Goal: Task Accomplishment & Management: Manage account settings

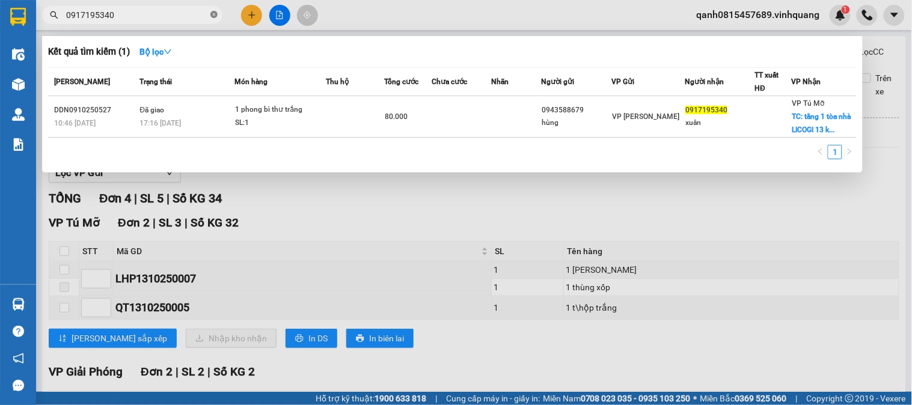
click at [213, 14] on icon "close-circle" at bounding box center [213, 14] width 7 height 7
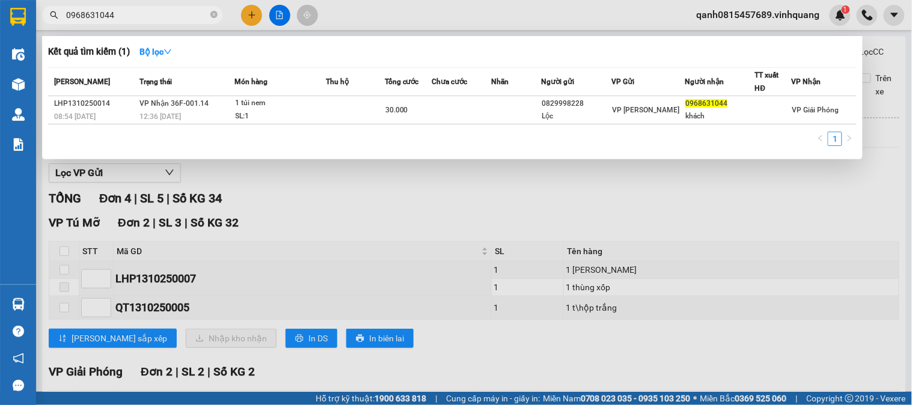
type input "0968631044"
click at [213, 14] on icon "close-circle" at bounding box center [213, 14] width 7 height 7
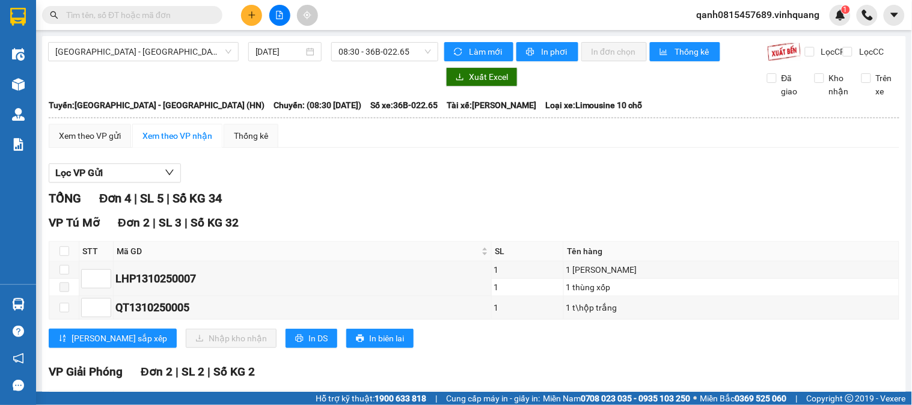
click at [169, 19] on input "text" at bounding box center [137, 14] width 142 height 13
paste input "0943353993"
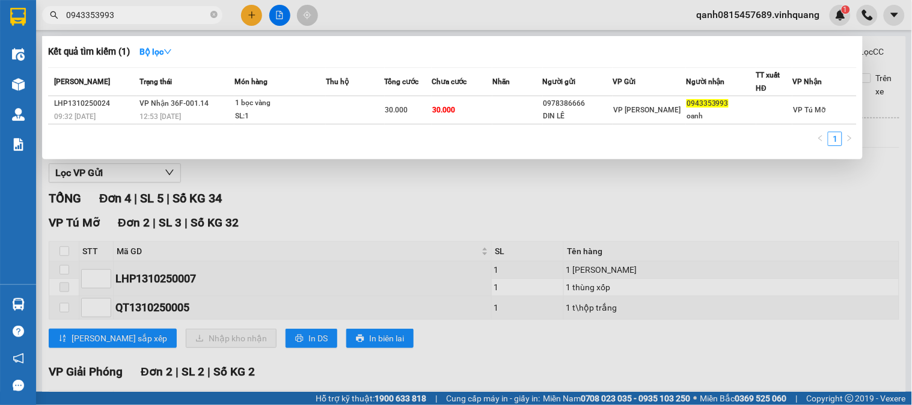
type input "0943353993"
click at [212, 14] on icon "close-circle" at bounding box center [213, 14] width 7 height 7
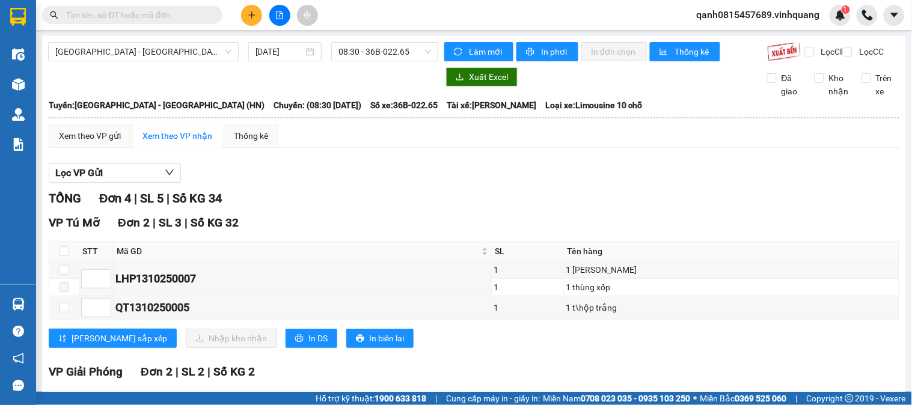
click at [182, 16] on input "text" at bounding box center [137, 14] width 142 height 13
paste input "0912930553"
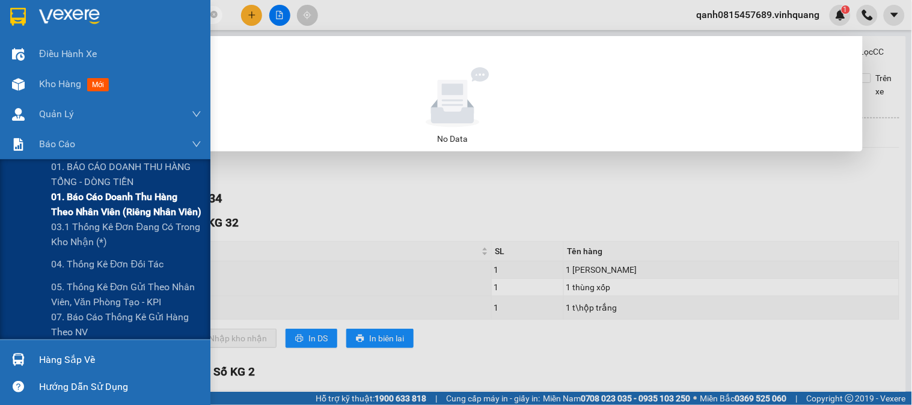
type input "0912930553-------"
click at [85, 193] on span "01. Báo cáo doanh thu hàng theo nhân viên (riêng nhân viên)" at bounding box center [126, 204] width 150 height 30
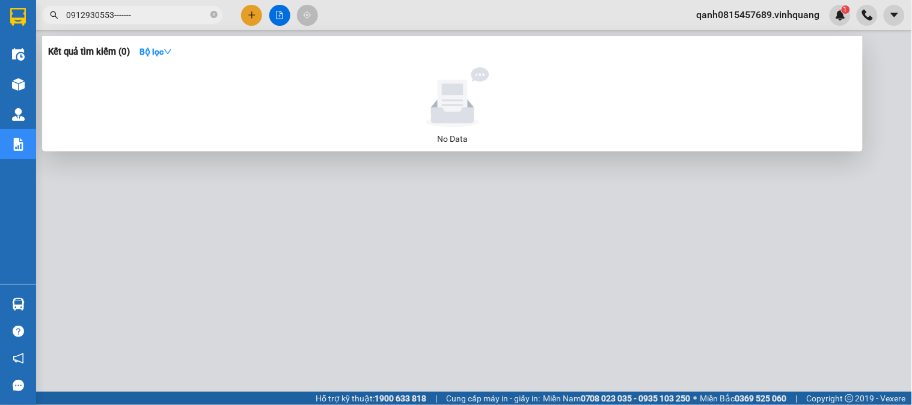
click at [213, 12] on icon "close-circle" at bounding box center [213, 14] width 7 height 7
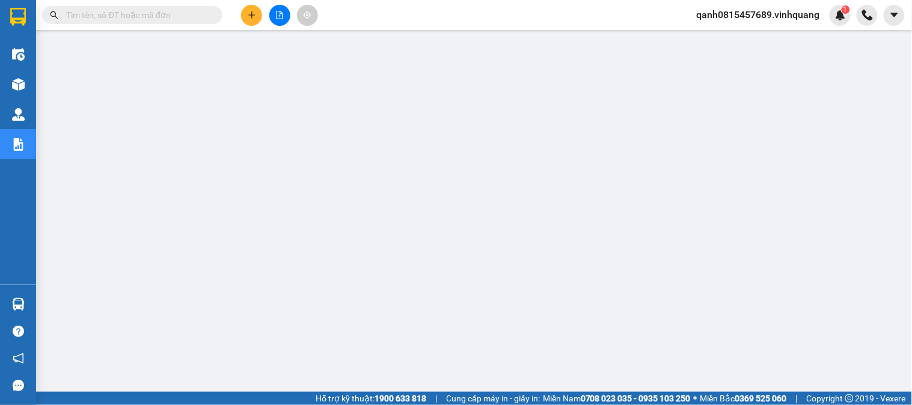
click at [171, 17] on input "text" at bounding box center [137, 14] width 142 height 13
paste input "0829998228"
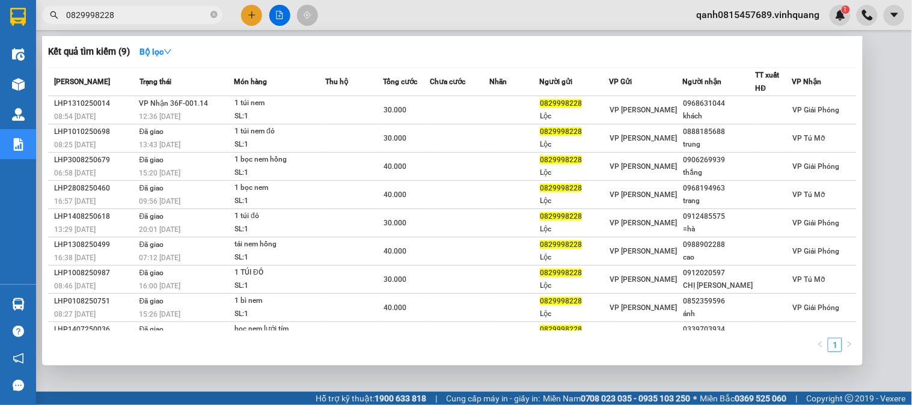
type input "0829998228"
click at [212, 13] on icon "close-circle" at bounding box center [213, 14] width 7 height 7
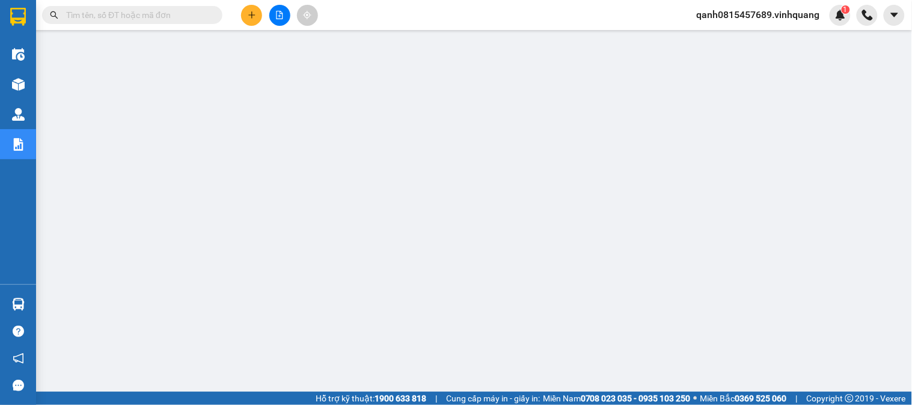
paste input "0916592535"
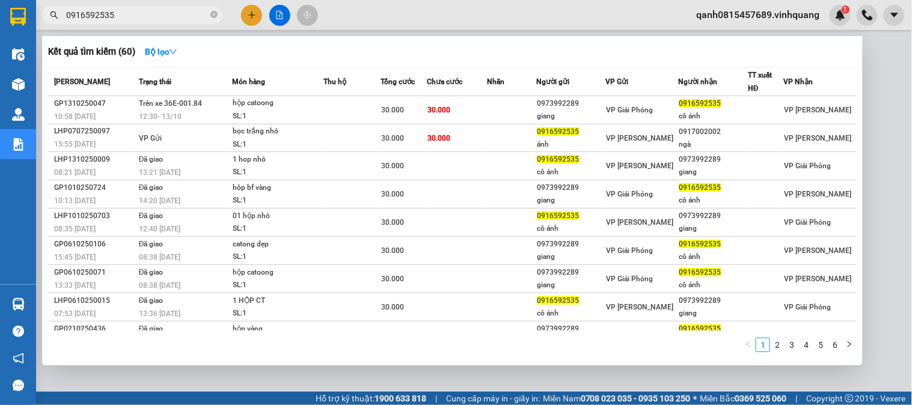
type input "0916592535"
click at [761, 14] on div at bounding box center [456, 202] width 912 height 405
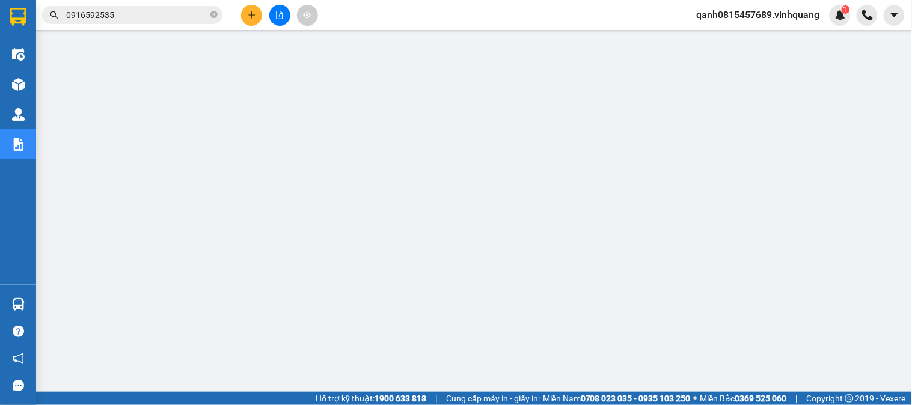
click at [771, 2] on div "Kết quả tìm kiếm ( 60 ) Bộ lọc Mã ĐH Trạng thái Món hàng Thu hộ Tổng cước Chưa …" at bounding box center [456, 15] width 912 height 30
click at [771, 15] on span "qanh0815457689.vinhquang" at bounding box center [758, 14] width 142 height 15
click at [748, 39] on span "Đăng xuất" at bounding box center [764, 37] width 117 height 13
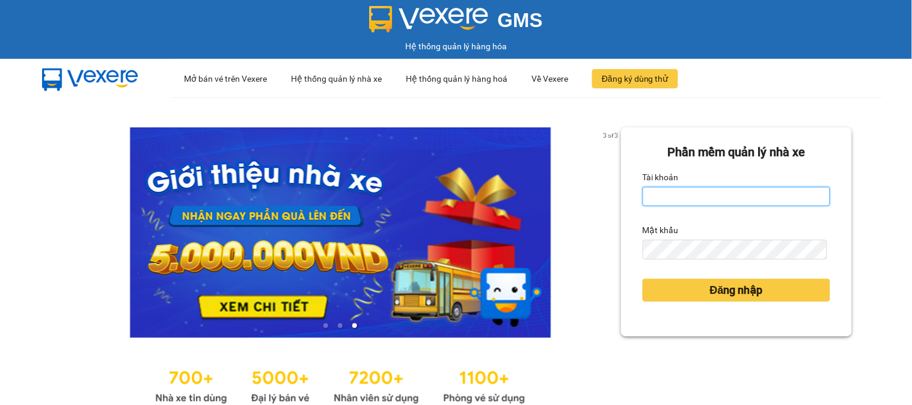
drag, startPoint x: 656, startPoint y: 191, endPoint x: 645, endPoint y: 185, distance: 12.4
click at [655, 191] on input "Tài khoản" at bounding box center [737, 196] width 188 height 19
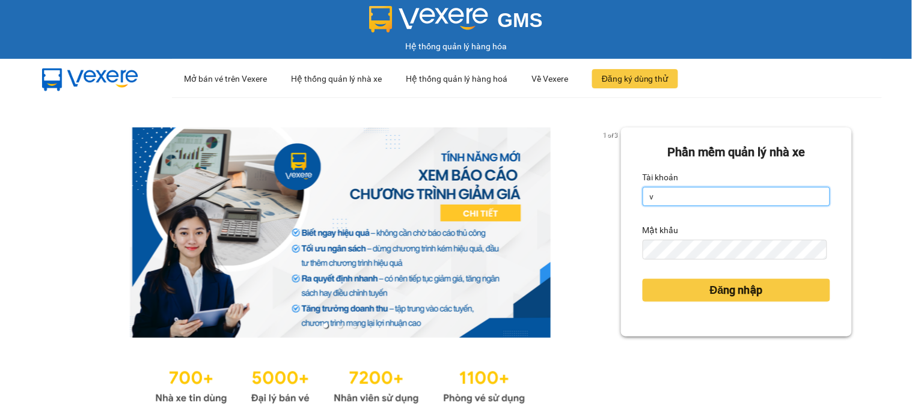
type input "vophuong0961025083.vinhquang"
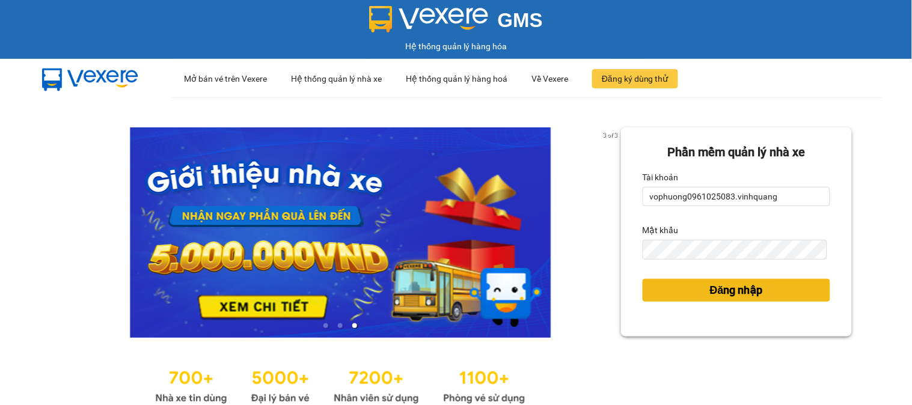
click at [710, 284] on span "Đăng nhập" at bounding box center [736, 290] width 53 height 17
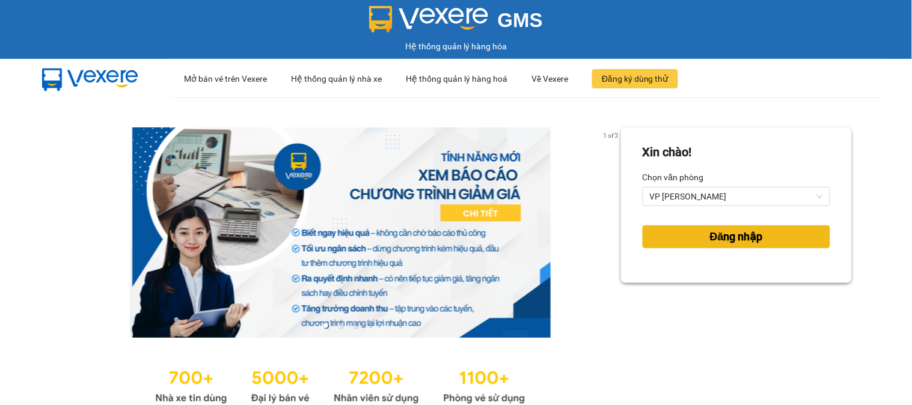
click at [680, 230] on button "Đăng nhập" at bounding box center [737, 236] width 188 height 23
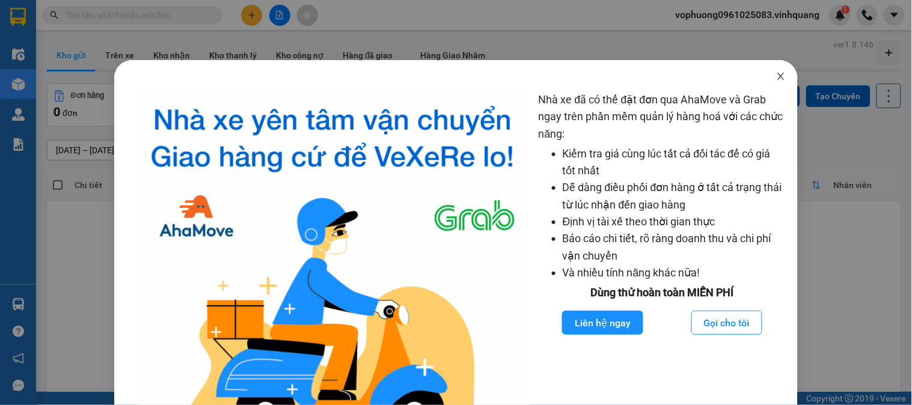
click at [778, 76] on icon "close" at bounding box center [781, 76] width 7 height 7
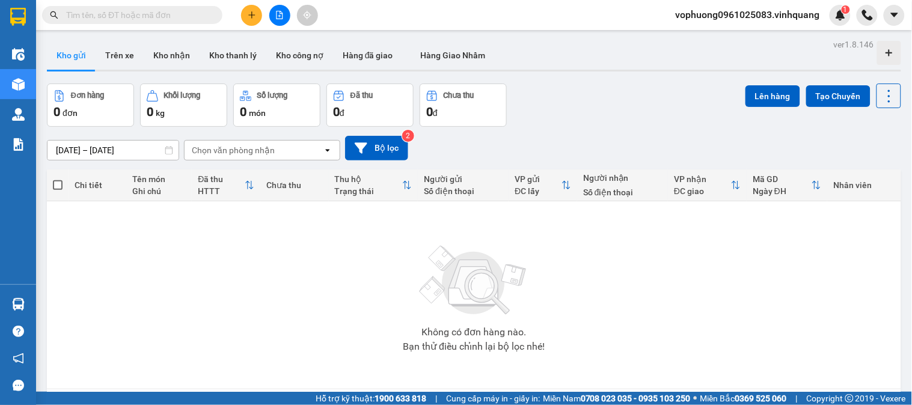
click at [173, 13] on input "text" at bounding box center [137, 14] width 142 height 13
paste input "0702083057"
type input "0702083057"
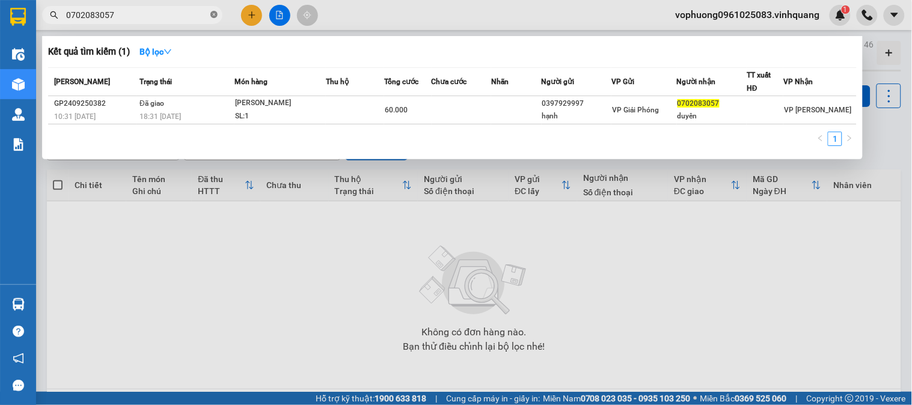
click at [211, 11] on icon "close-circle" at bounding box center [213, 14] width 7 height 7
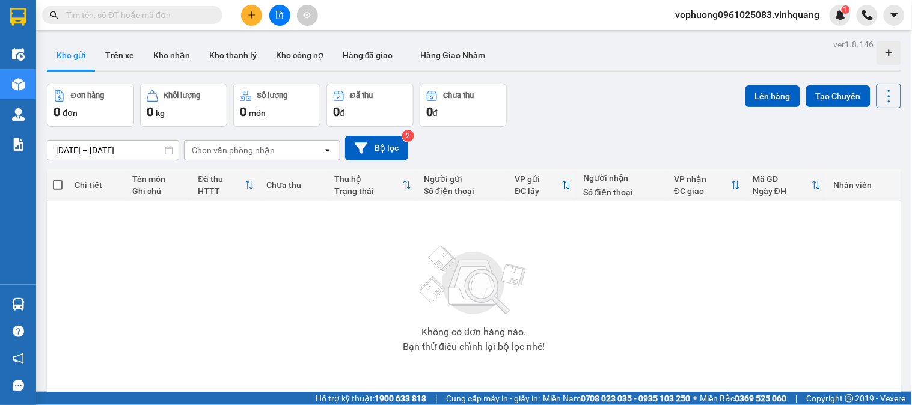
click at [199, 14] on input "text" at bounding box center [137, 14] width 142 height 13
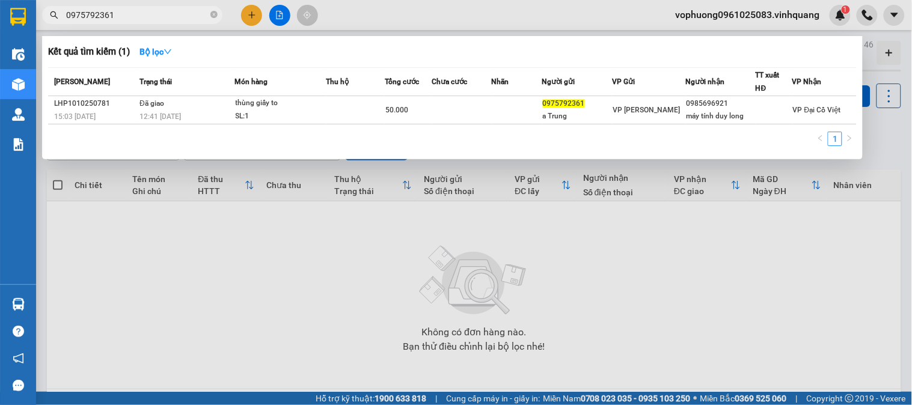
type input "0975792361"
click at [212, 14] on icon "close-circle" at bounding box center [213, 14] width 7 height 7
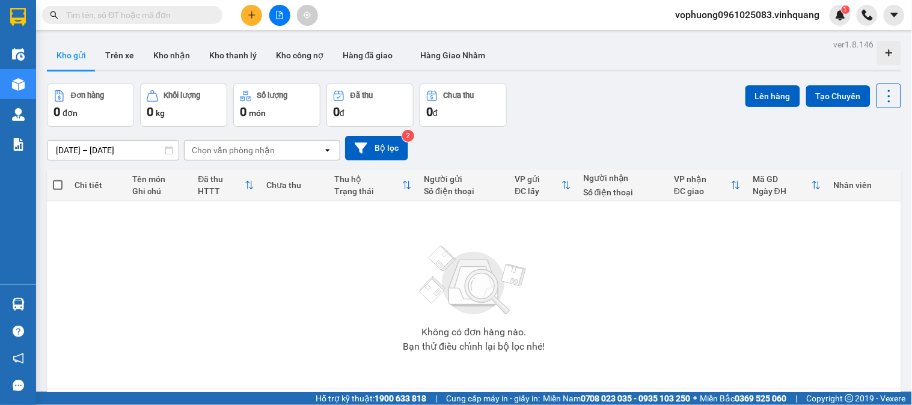
click at [203, 13] on input "text" at bounding box center [137, 14] width 142 height 13
paste input "0917195340"
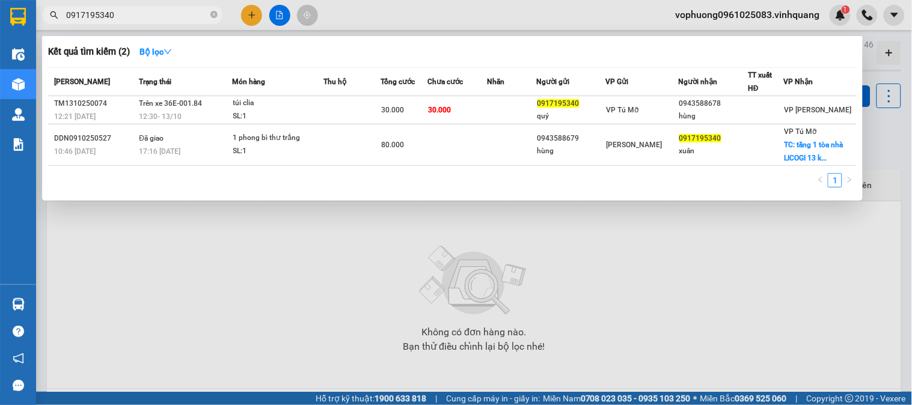
type input "0917195340"
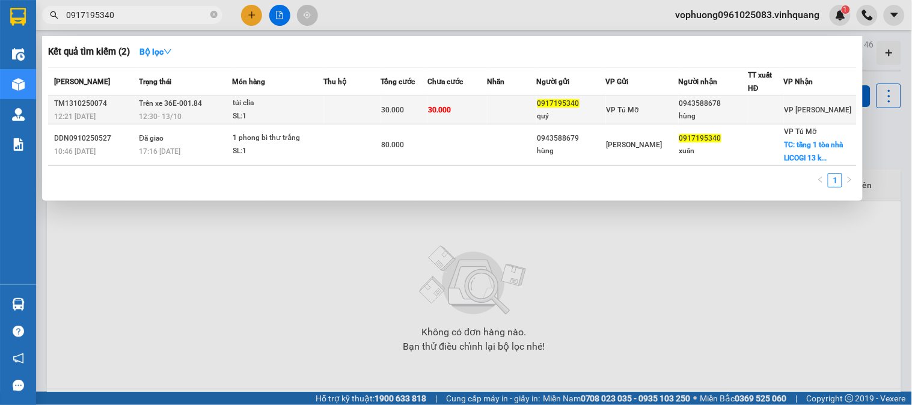
click at [665, 116] on div "VP Tú Mỡ" at bounding box center [642, 109] width 72 height 13
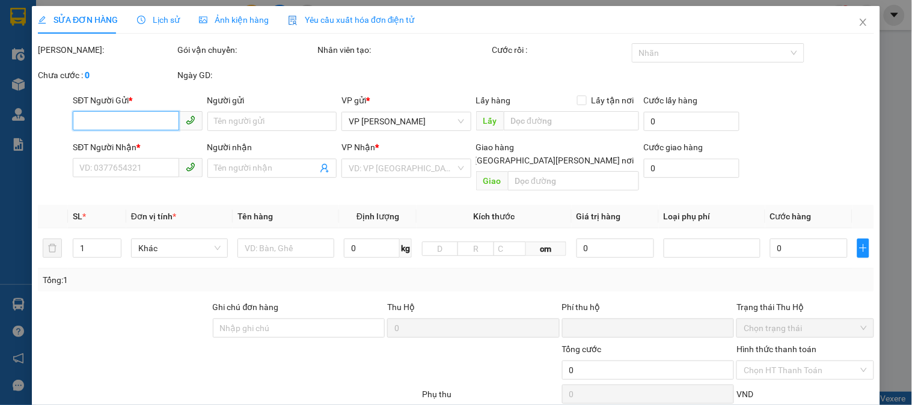
type input "0917195340"
type input "quý"
type input "0943588678"
type input "hùng"
type input "0"
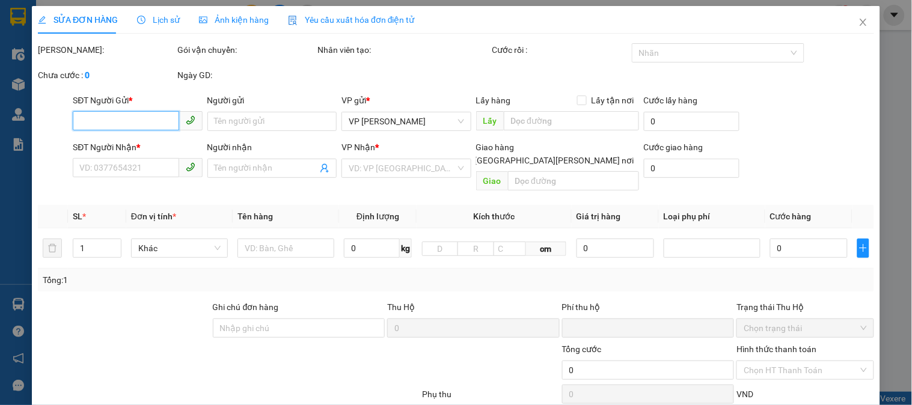
type input "30.000"
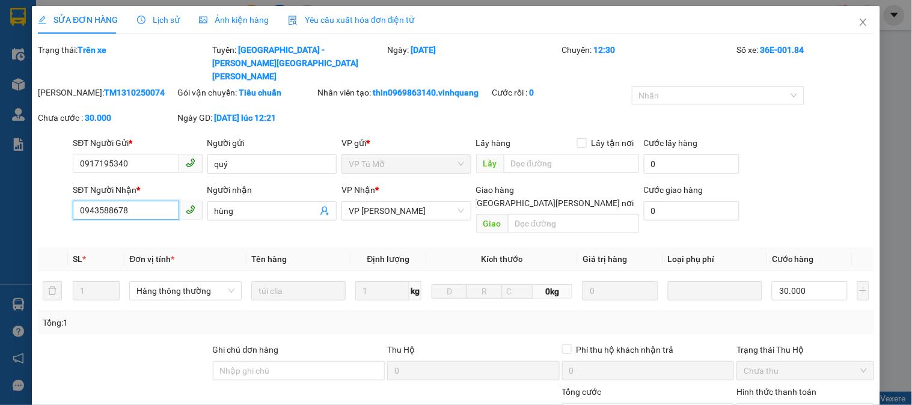
click at [131, 201] on input "0943588678" at bounding box center [126, 210] width 106 height 19
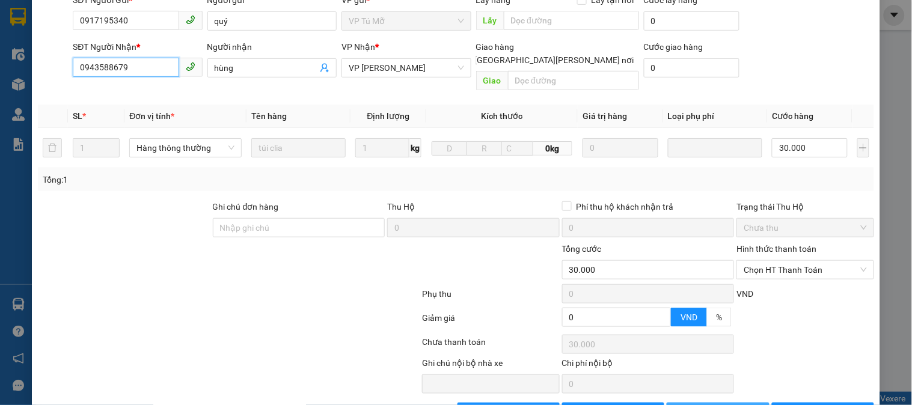
type input "0943588679"
click at [703, 405] on span "[PERSON_NAME] đổi" at bounding box center [728, 412] width 78 height 13
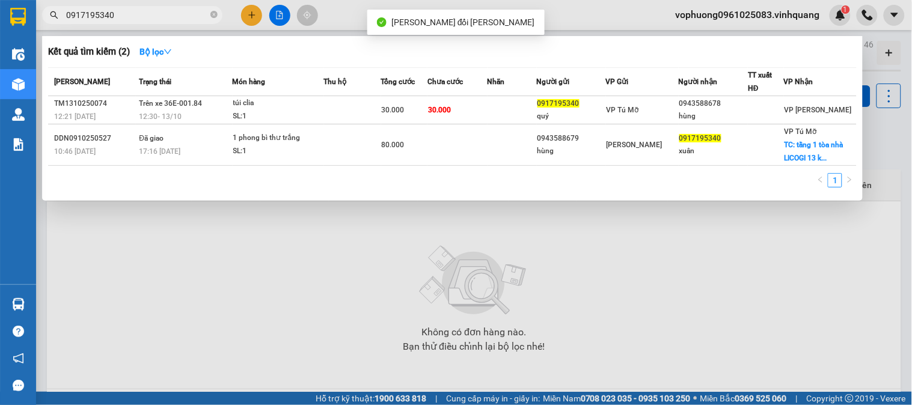
click at [121, 13] on input "0917195340" at bounding box center [137, 14] width 142 height 13
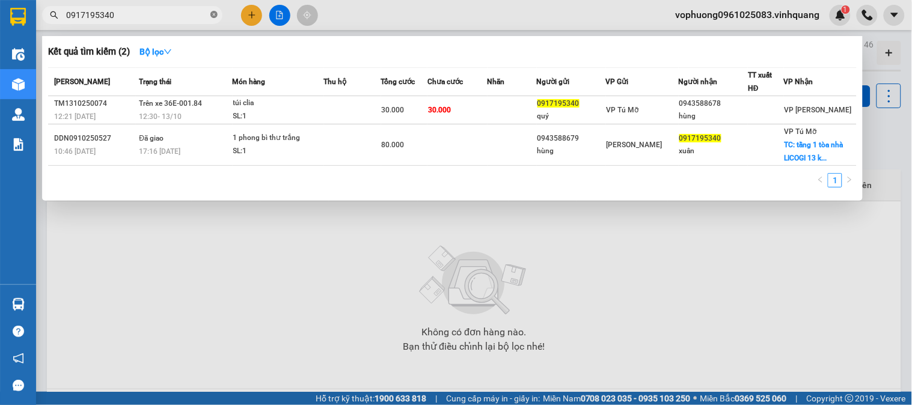
click at [213, 11] on icon "close-circle" at bounding box center [213, 14] width 7 height 7
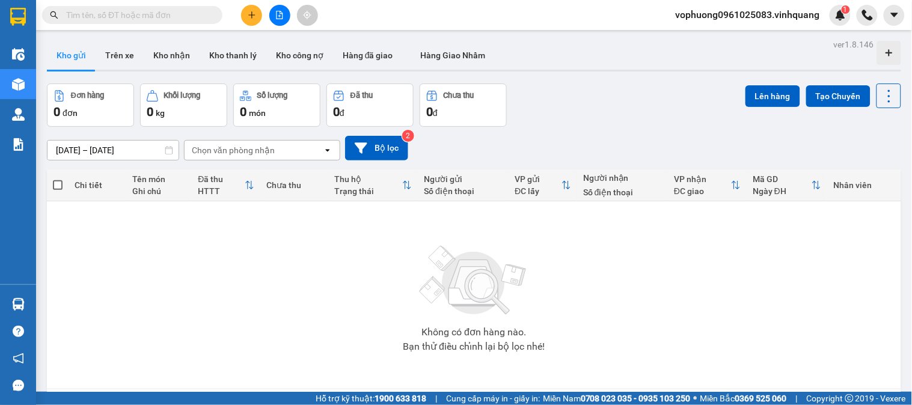
click at [197, 16] on input "text" at bounding box center [137, 14] width 142 height 13
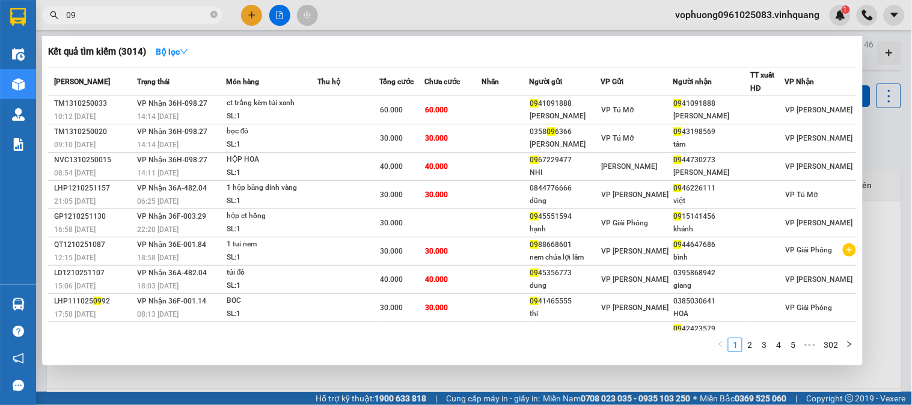
type input "0"
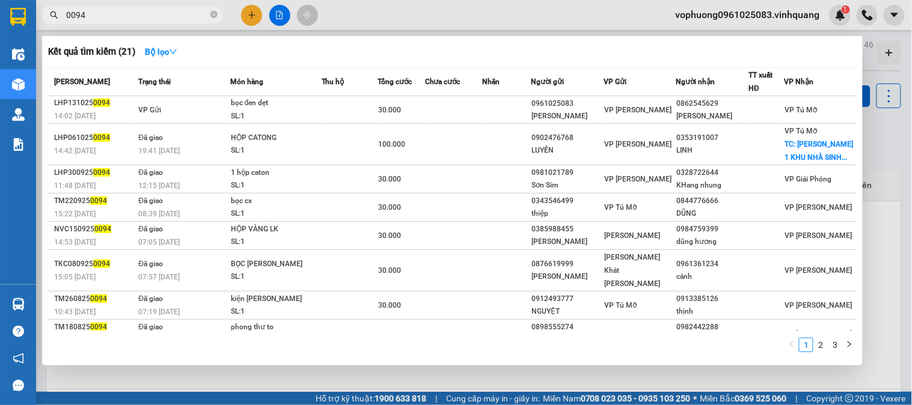
type input "0094"
click at [217, 13] on icon "close-circle" at bounding box center [213, 14] width 7 height 7
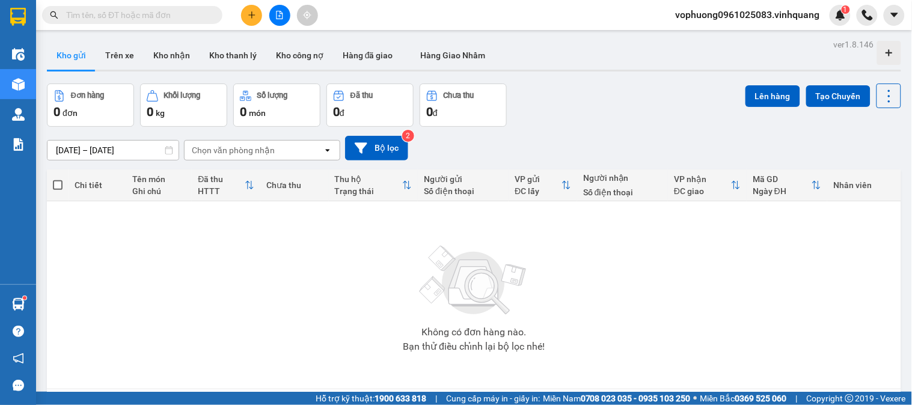
click at [209, 13] on span at bounding box center [132, 15] width 180 height 18
click at [199, 22] on span at bounding box center [132, 15] width 180 height 18
click at [168, 19] on input "text" at bounding box center [137, 14] width 142 height 13
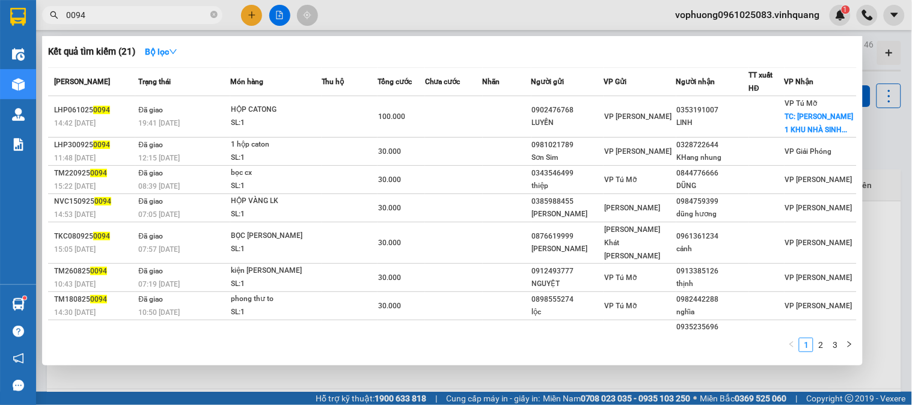
type input "0094"
click at [211, 15] on icon "close-circle" at bounding box center [213, 14] width 7 height 7
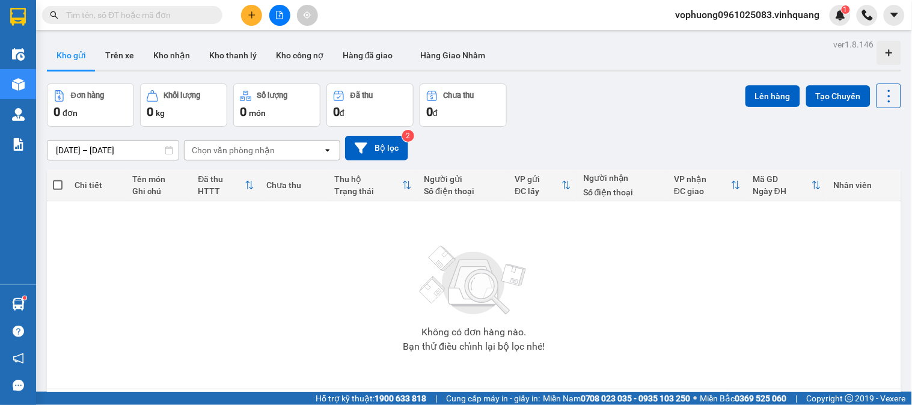
click at [201, 16] on input "text" at bounding box center [137, 14] width 142 height 13
paste input "0948783445"
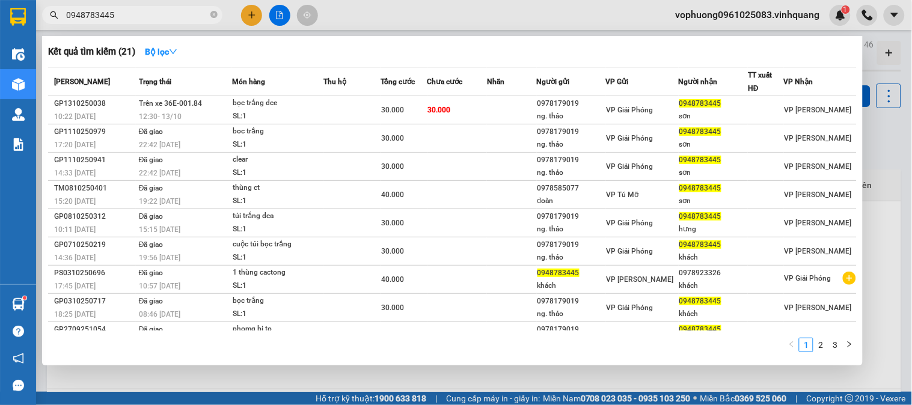
type input "0948783445"
drag, startPoint x: 212, startPoint y: 19, endPoint x: 198, endPoint y: 16, distance: 13.6
click at [212, 18] on span at bounding box center [213, 15] width 7 height 11
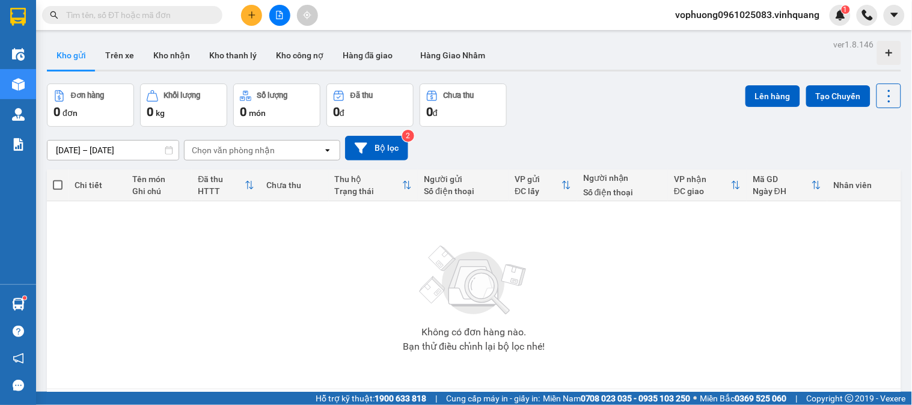
click at [188, 13] on input "text" at bounding box center [137, 14] width 142 height 13
paste input "0849006789"
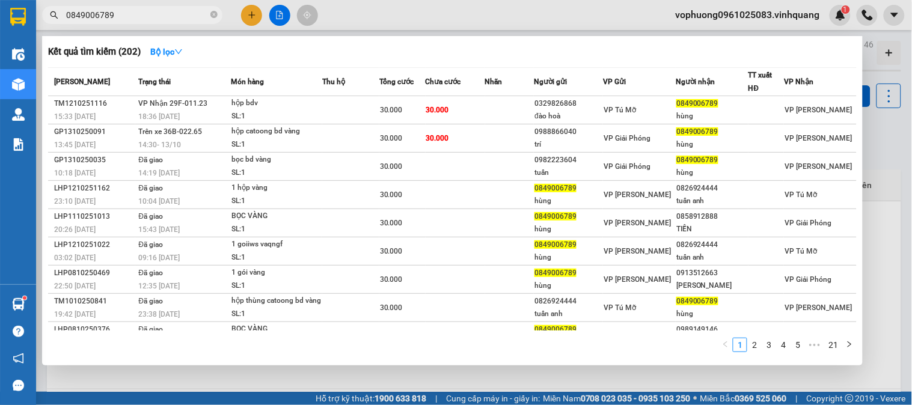
type input "0849006789"
click at [213, 19] on span at bounding box center [213, 15] width 7 height 11
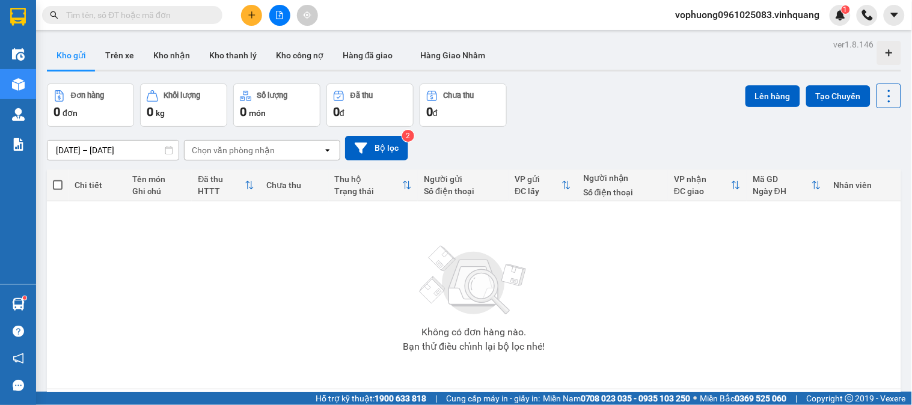
click at [182, 5] on div "Kết quả [PERSON_NAME] ( 202 ) Bộ lọc Mã ĐH Trạng thái Món hàng Thu hộ Tổng [PER…" at bounding box center [117, 15] width 234 height 21
click at [184, 13] on input "text" at bounding box center [137, 14] width 142 height 13
paste input "0978129969"
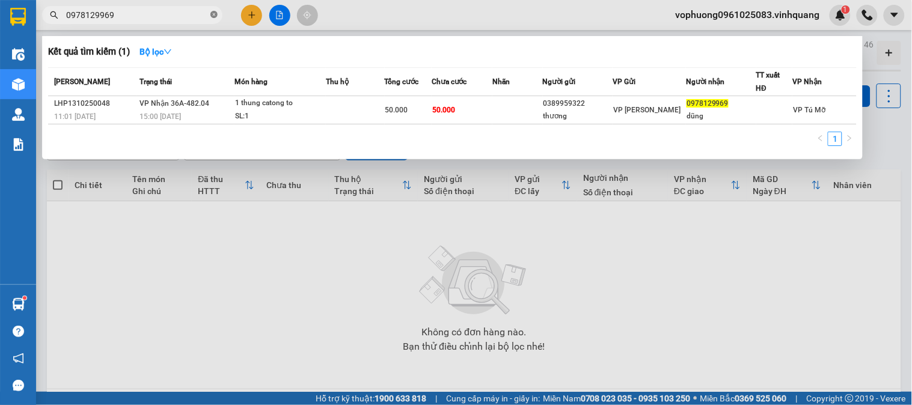
type input "0978129969"
